Goal: Task Accomplishment & Management: Use online tool/utility

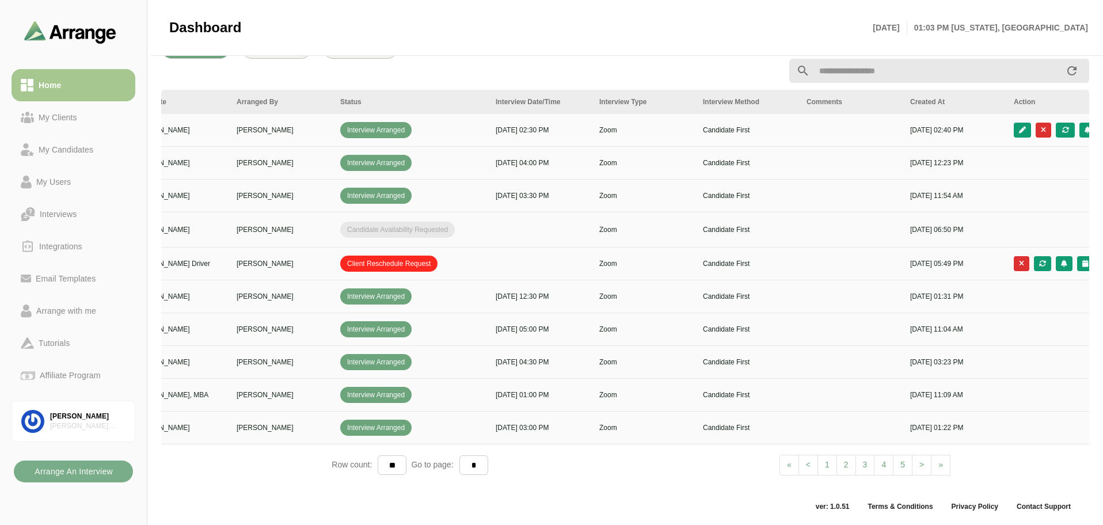
scroll to position [0, 193]
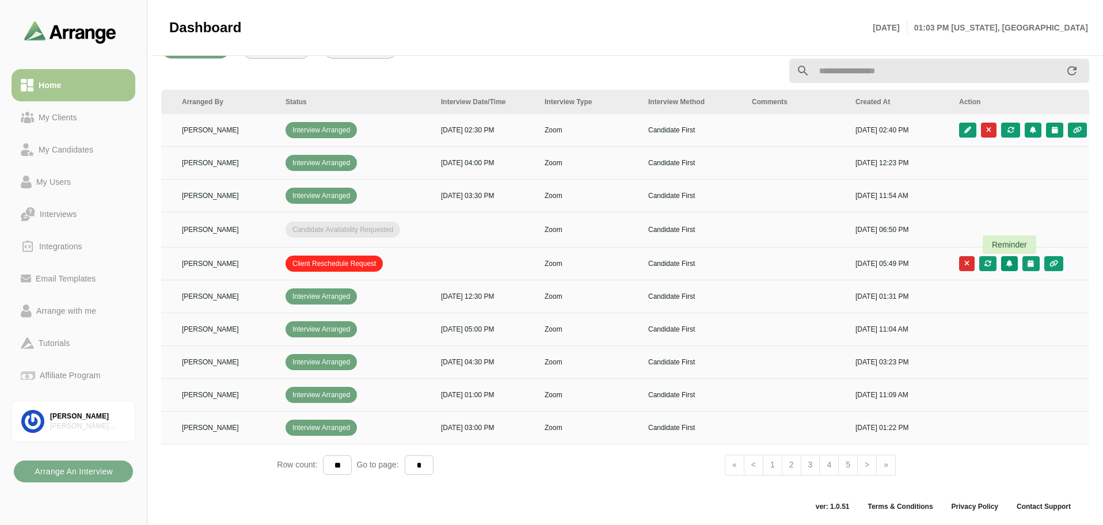
click at [1007, 260] on icon "button" at bounding box center [1009, 263] width 7 height 7
click at [963, 265] on div "Send reminder to candidate" at bounding box center [934, 272] width 115 height 14
drag, startPoint x: 419, startPoint y: 477, endPoint x: 342, endPoint y: 469, distance: 77.5
click at [342, 469] on div "Client Candidate Arranged By Status Interview Date/Time Interview Type Intervie…" at bounding box center [625, 287] width 928 height 394
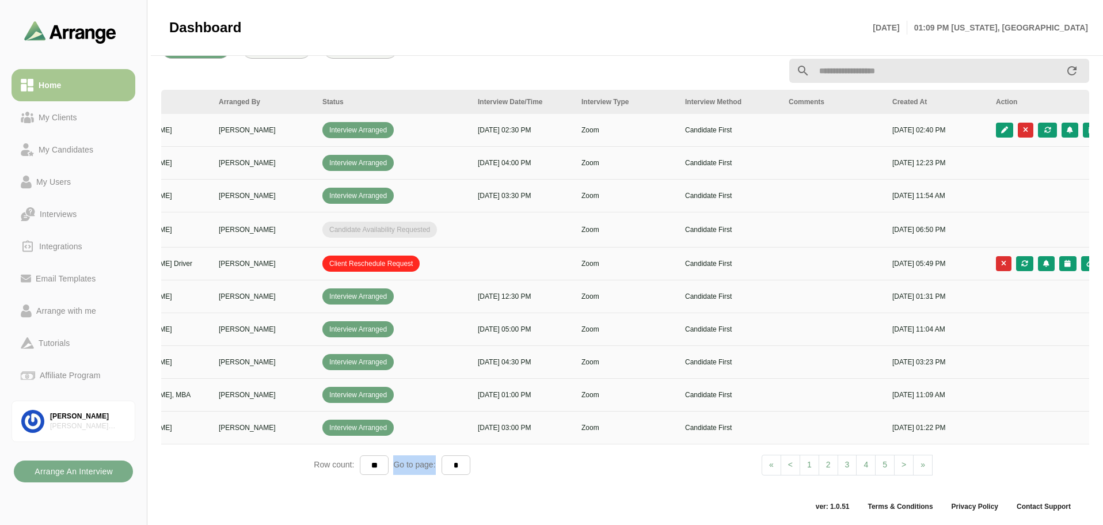
scroll to position [0, 186]
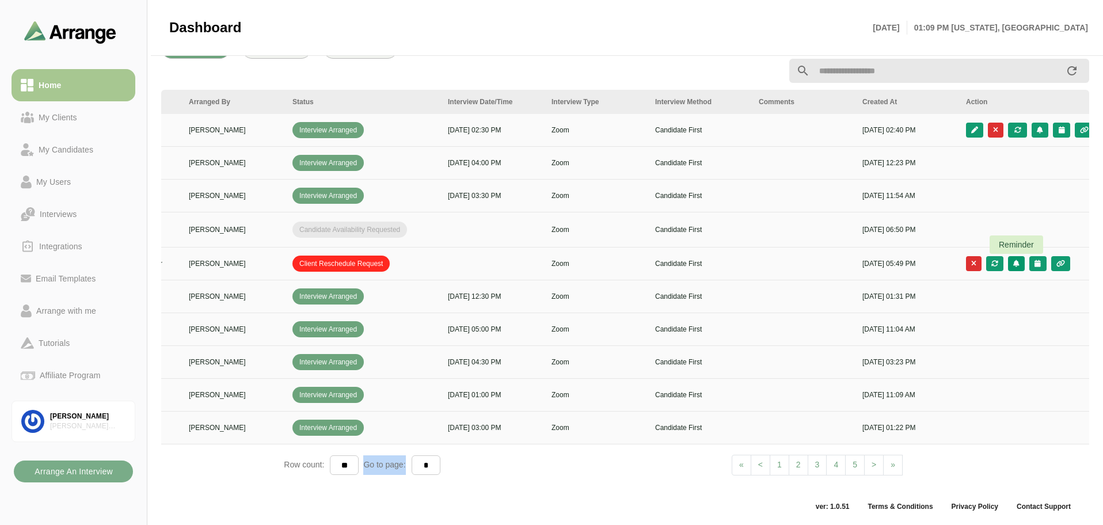
click at [1019, 260] on icon "button" at bounding box center [1015, 263] width 7 height 7
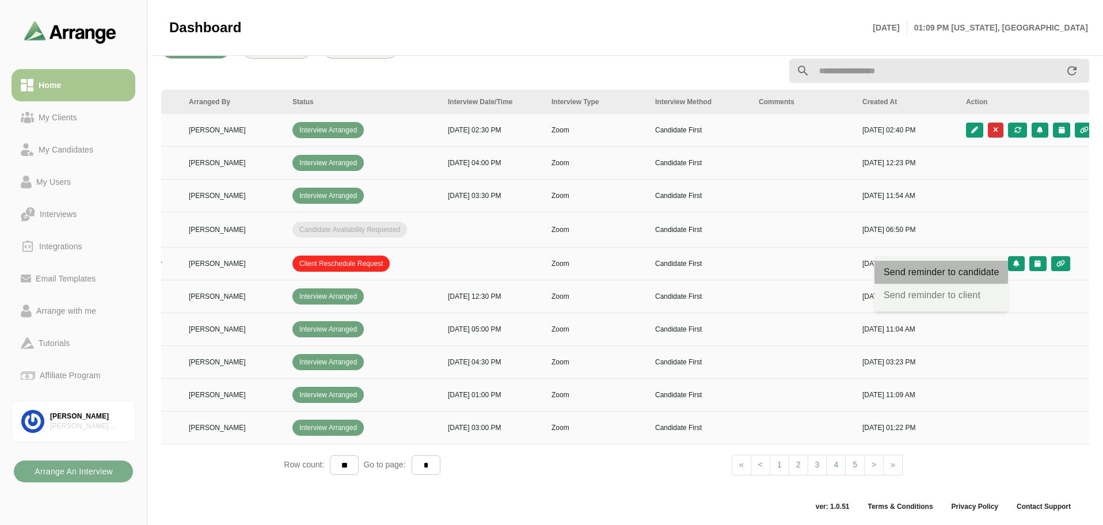
click at [988, 265] on div "Send reminder to candidate" at bounding box center [940, 272] width 115 height 14
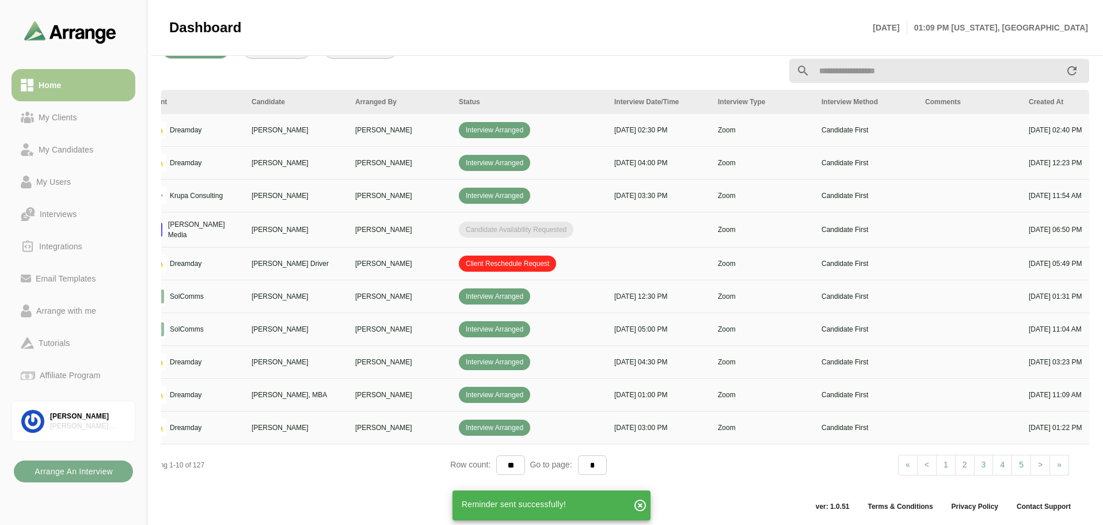
scroll to position [0, 0]
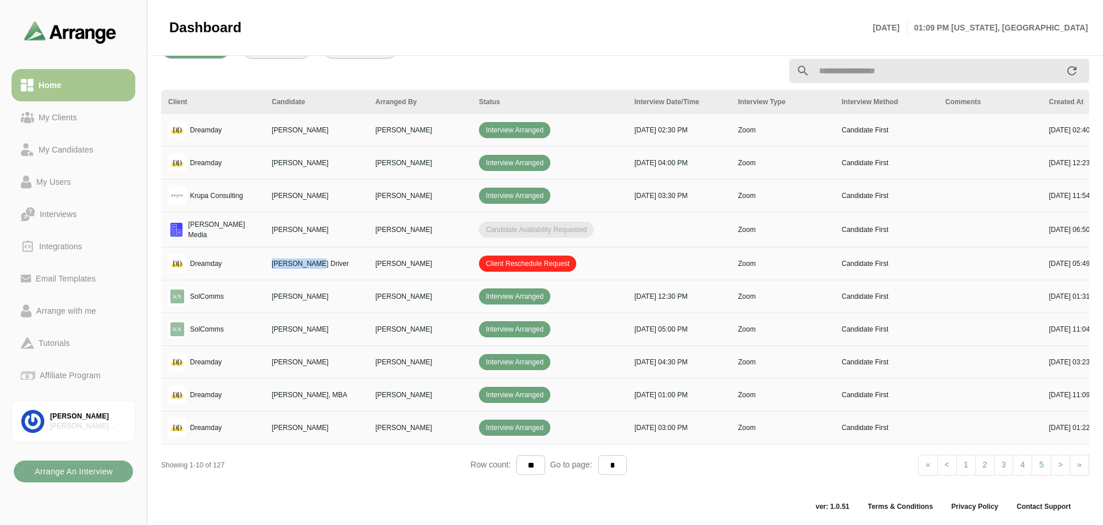
drag, startPoint x: 307, startPoint y: 256, endPoint x: 272, endPoint y: 256, distance: 35.7
click at [272, 258] on p "[PERSON_NAME] Driver" at bounding box center [317, 263] width 90 height 10
copy p "[PERSON_NAME] Driver"
